Goal: Transaction & Acquisition: Purchase product/service

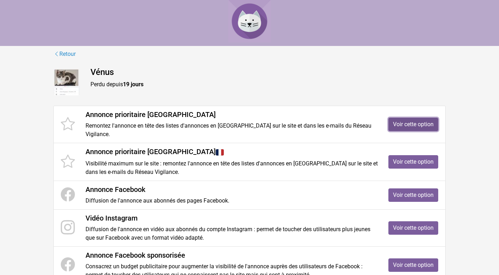
click at [411, 120] on link "Voir cette option" at bounding box center [414, 124] width 50 height 13
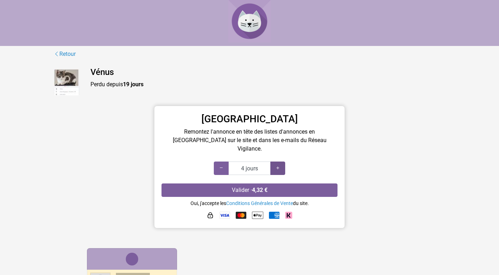
click at [282, 162] on div at bounding box center [278, 168] width 15 height 13
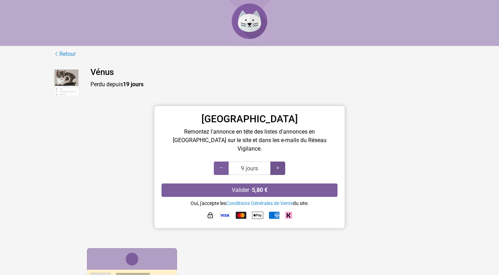
click at [282, 162] on div at bounding box center [278, 168] width 15 height 13
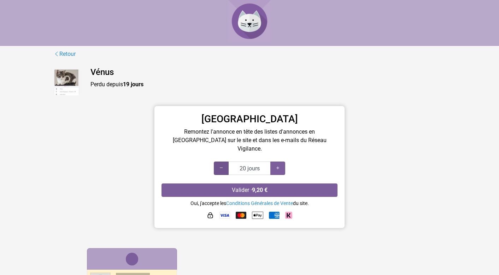
click at [219, 165] on icon at bounding box center [222, 168] width 6 height 7
click at [282, 162] on div at bounding box center [278, 168] width 15 height 13
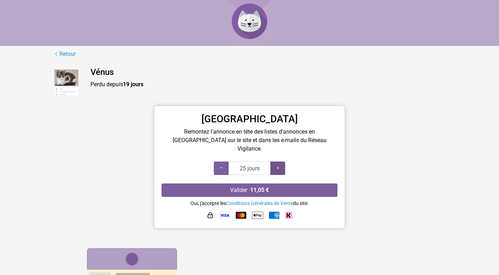
click at [282, 162] on div at bounding box center [278, 168] width 15 height 13
type input "20 jours"
click at [222, 165] on icon at bounding box center [222, 168] width 6 height 7
